Goal: Communication & Community: Ask a question

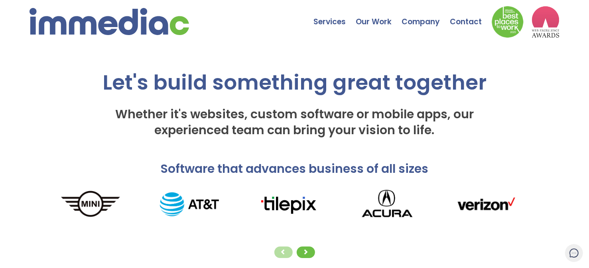
click at [418, 55] on div "Let's build something great together Whether it's websites, custom software or …" at bounding box center [294, 81] width 471 height 140
click at [462, 20] on link "Contact" at bounding box center [471, 16] width 42 height 28
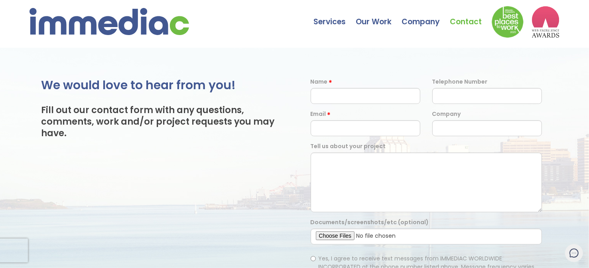
click at [263, 186] on div "We would love to hear from you! Fill out our contact form with any questions, c…" at bounding box center [167, 239] width 253 height 323
click at [329, 100] on input "text" at bounding box center [366, 96] width 110 height 16
type input "[PERSON_NAME]"
type input "07600145260"
type input "[PERSON_NAME][EMAIL_ADDRESS][DOMAIN_NAME]"
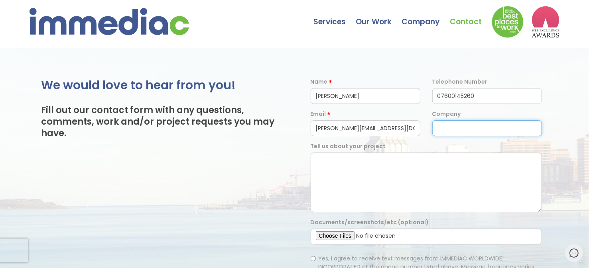
type input "[PERSON_NAME] Infotech®"
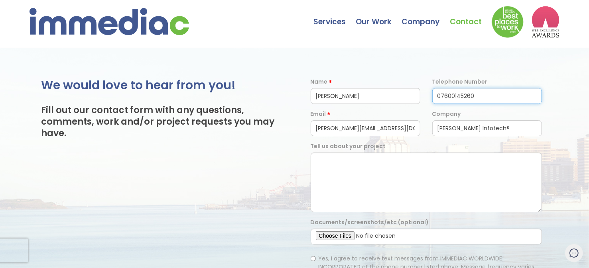
drag, startPoint x: 438, startPoint y: 96, endPoint x: 428, endPoint y: 99, distance: 10.3
click at [432, 99] on input "07600145260" at bounding box center [487, 96] width 110 height 16
type input "917600145260"
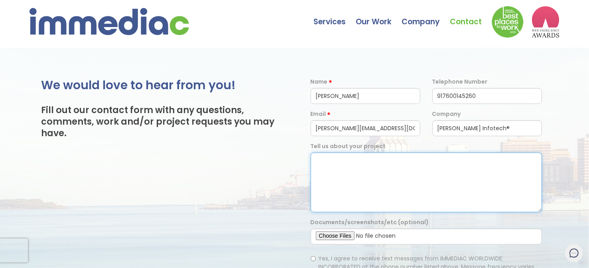
click at [374, 174] on textarea at bounding box center [426, 183] width 231 height 60
paste textarea "Hello BragDeal, I’m [PERSON_NAME] from [PERSON_NAME] Infotech®, a software comp…"
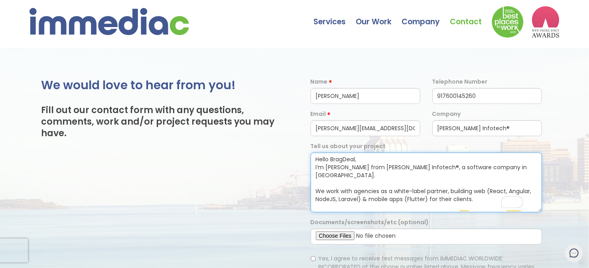
click at [343, 158] on textarea "Hello BragDeal, I’m [PERSON_NAME] from [PERSON_NAME] Infotech®, a software comp…" at bounding box center [426, 183] width 231 height 60
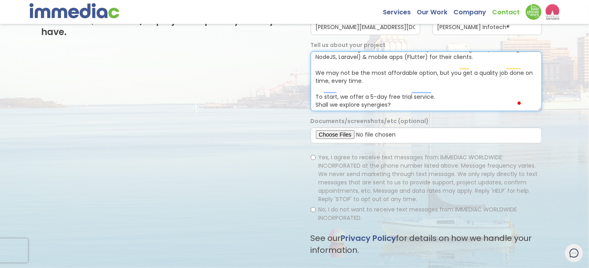
scroll to position [106, 0]
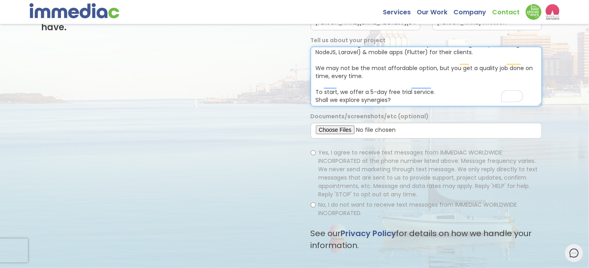
type textarea "Hello Immediac, I’m [PERSON_NAME] from [PERSON_NAME] Infotech®, a software comp…"
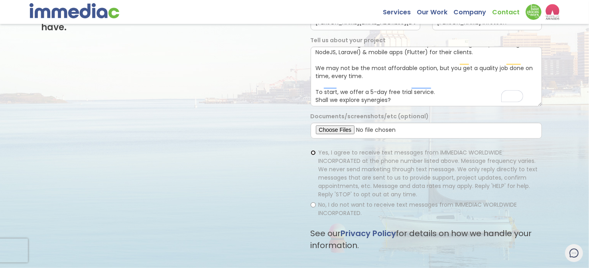
click at [313, 153] on input "Yes, I agree to receive text messages from IMMEDIAC WORLDWIDE INCORPORATED at t…" at bounding box center [313, 152] width 5 height 5
radio input "true"
click at [313, 205] on input "No, I do not want to receive text messages from IMMEDIAC WORLDWIDE INCORPORATED." at bounding box center [313, 205] width 5 height 5
radio input "true"
click at [322, 157] on span "Yes, I agree to receive text messages from IMMEDIAC WORLDWIDE INCORPORATED at t…" at bounding box center [428, 174] width 219 height 50
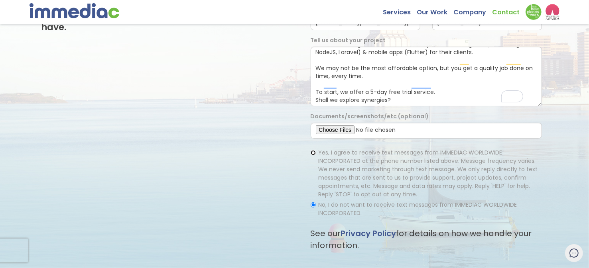
click at [316, 156] on input "Yes, I agree to receive text messages from IMMEDIAC WORLDWIDE INCORPORATED at t…" at bounding box center [313, 152] width 5 height 5
radio input "true"
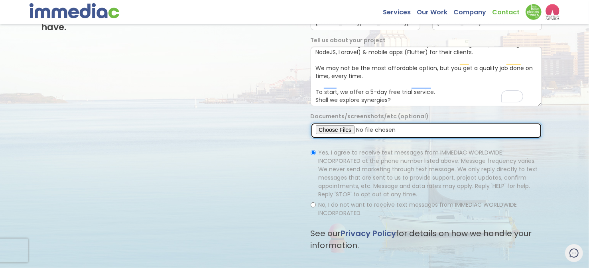
click at [329, 133] on input "file" at bounding box center [426, 131] width 231 height 16
type input "C:\fakepath\Emaad_Infotech®.pdf"
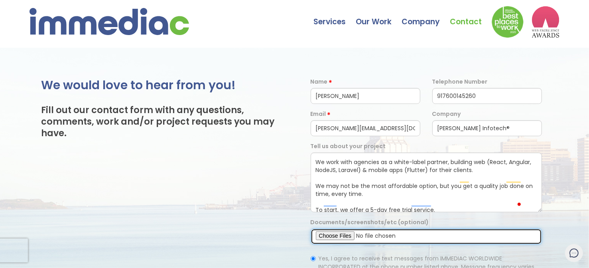
scroll to position [0, 0]
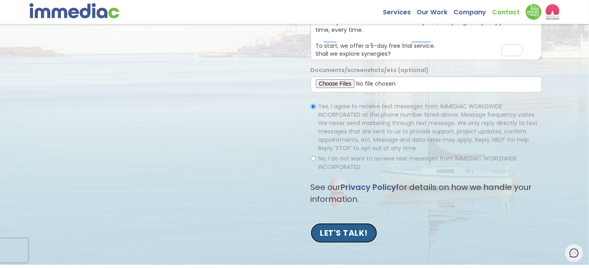
click at [338, 235] on input "LET'S TALK!" at bounding box center [344, 233] width 67 height 20
